Goal: Obtain resource: Download file/media

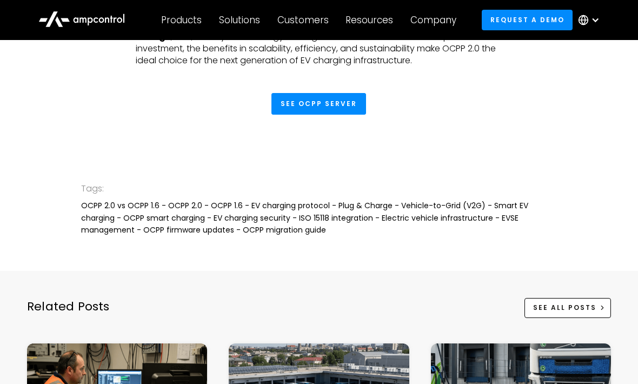
scroll to position [2845, 0]
click at [321, 107] on link "See OCPP Server" at bounding box center [318, 104] width 95 height 22
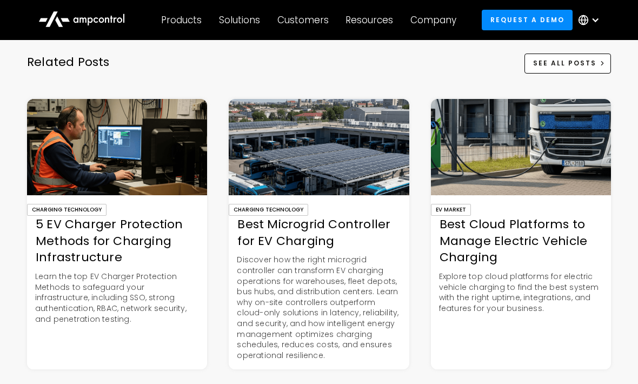
scroll to position [3092, 0]
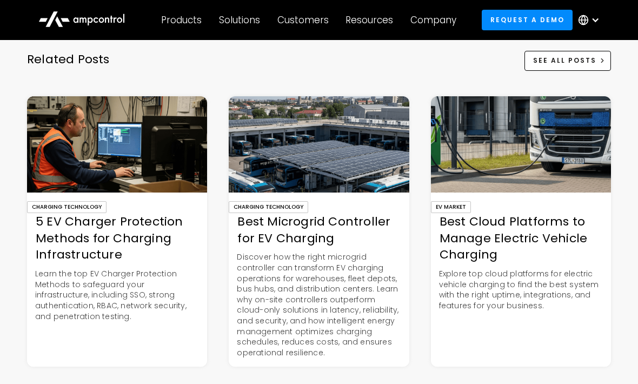
click at [64, 252] on div "5 EV Charger Protection Methods for Charging Infrastructure" at bounding box center [117, 239] width 180 height 50
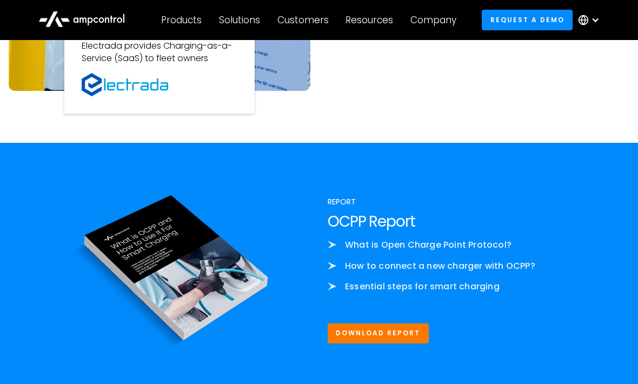
scroll to position [1131, 0]
click at [379, 329] on link "Download Report" at bounding box center [378, 333] width 101 height 20
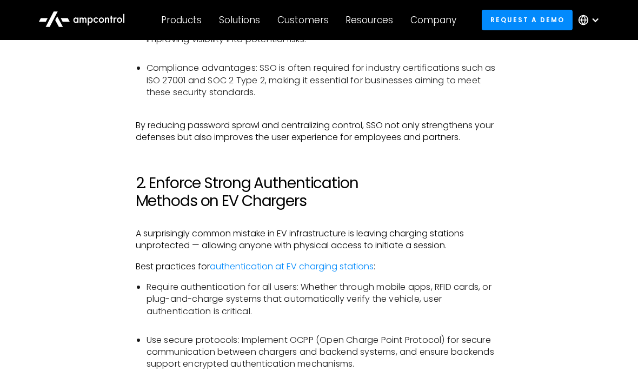
scroll to position [911, 0]
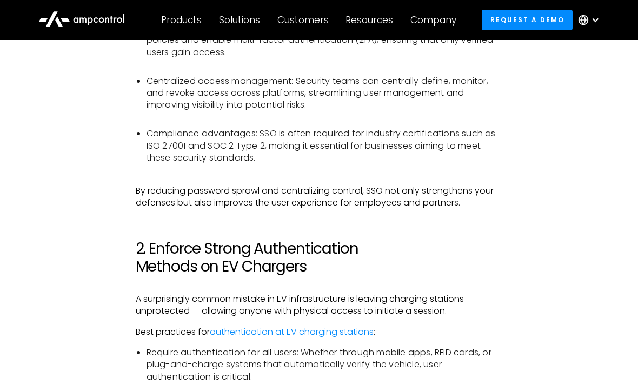
scroll to position [843, 0]
